Goal: Complete application form

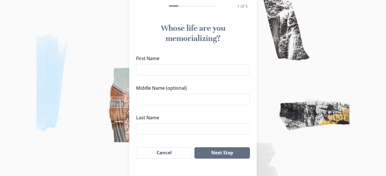
scroll to position [61, 0]
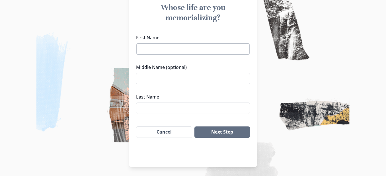
click at [164, 49] on input "First Name" at bounding box center [193, 48] width 114 height 11
type input "[PERSON_NAME]"
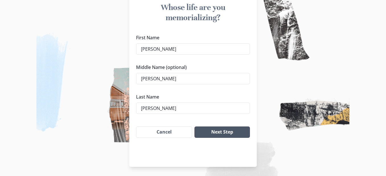
type input "[PERSON_NAME]"
click at [224, 135] on button "Next Step" at bounding box center [221, 131] width 55 height 11
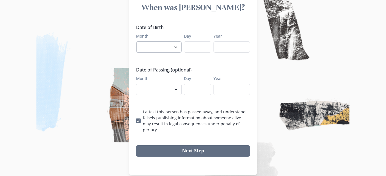
click at [177, 45] on select "January February March April May June July August September October November De…" at bounding box center [159, 46] width 46 height 11
select select "7"
click at [137, 41] on select "January February March April May June July August September October November De…" at bounding box center [159, 46] width 46 height 11
click at [201, 49] on input "Day" at bounding box center [197, 46] width 27 height 11
type input "24"
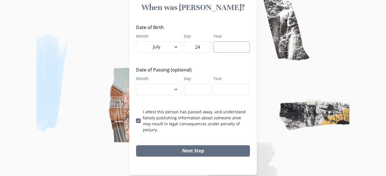
click at [219, 46] on input "Year" at bounding box center [231, 46] width 36 height 11
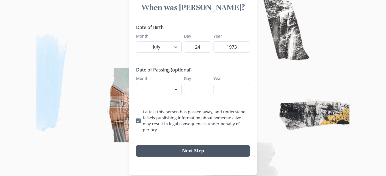
type input "1973"
click at [197, 149] on button "Next Step" at bounding box center [193, 150] width 114 height 11
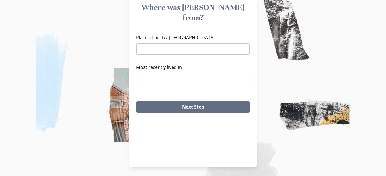
click at [158, 43] on input "Place of birth / [GEOGRAPHIC_DATA]" at bounding box center [193, 48] width 114 height 11
click at [163, 48] on li "[GEOGRAPHIC_DATA], [GEOGRAPHIC_DATA]" at bounding box center [194, 49] width 113 height 9
type input "[GEOGRAPHIC_DATA], [GEOGRAPHIC_DATA]"
click at [162, 73] on input "Most recently lived in" at bounding box center [193, 78] width 114 height 11
type input "M"
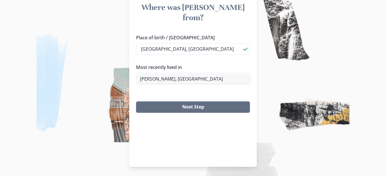
click at [160, 78] on li "[PERSON_NAME], [GEOGRAPHIC_DATA]" at bounding box center [194, 78] width 113 height 9
type input "[PERSON_NAME], [GEOGRAPHIC_DATA]"
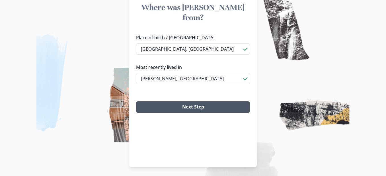
click at [199, 101] on button "Next Step" at bounding box center [193, 106] width 114 height 11
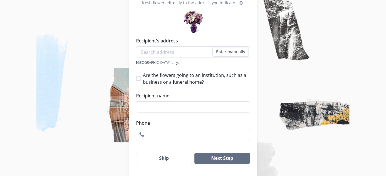
scroll to position [100, 0]
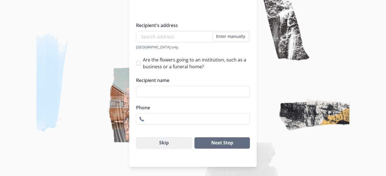
click at [164, 146] on button "Skip" at bounding box center [164, 142] width 56 height 11
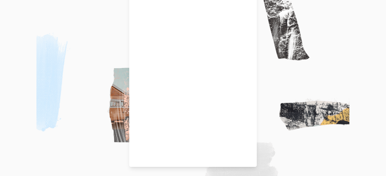
scroll to position [61, 0]
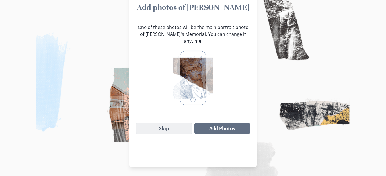
click at [166, 123] on button "Skip" at bounding box center [164, 128] width 56 height 11
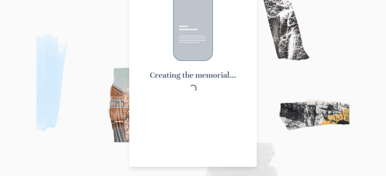
scroll to position [25, 0]
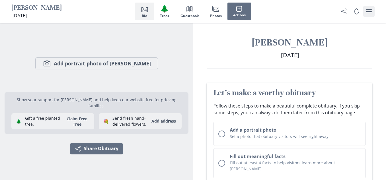
click at [369, 15] on icon "user menu" at bounding box center [368, 11] width 7 height 7
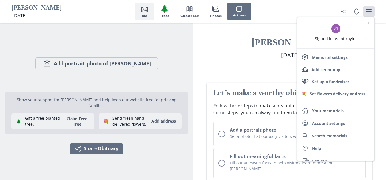
scroll to position [9, 0]
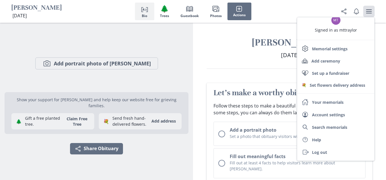
click at [381, 42] on div "[PERSON_NAME] [DATE] [DATE]" at bounding box center [289, 52] width 193 height 32
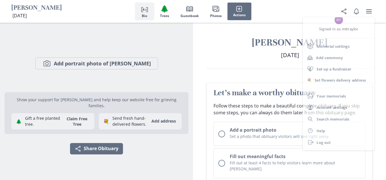
scroll to position [0, 0]
